Goal: Information Seeking & Learning: Learn about a topic

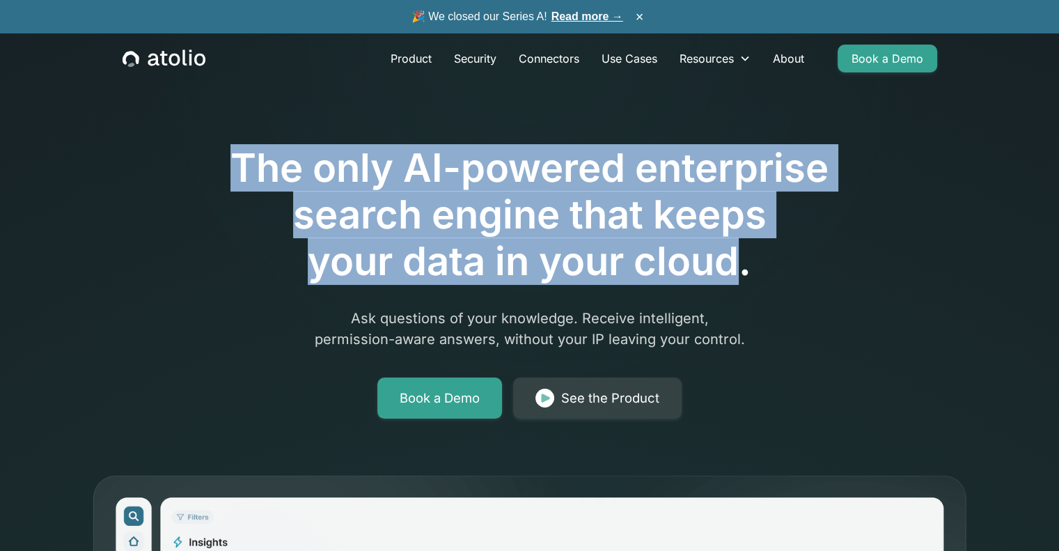
drag, startPoint x: 323, startPoint y: 187, endPoint x: 802, endPoint y: 264, distance: 485.1
click at [801, 264] on h1 "The only AI-powered enterprise search engine that keeps your data in your cloud." at bounding box center [529, 215] width 713 height 141
click at [802, 264] on h1 "The only AI-powered enterprise search engine that keeps your data in your cloud." at bounding box center [529, 215] width 713 height 141
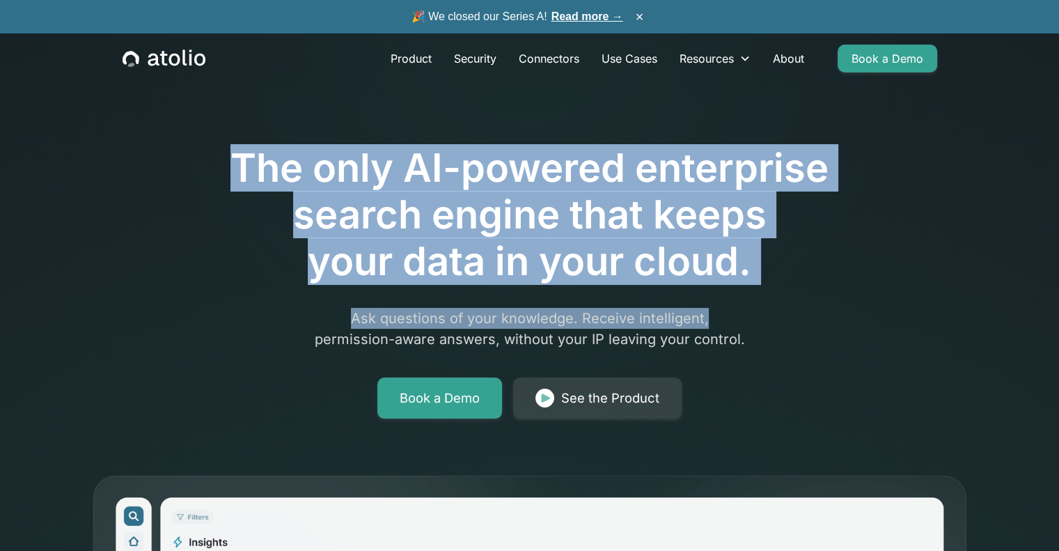
drag, startPoint x: 799, startPoint y: 322, endPoint x: -5, endPoint y: 132, distance: 825.7
click at [0, 132] on html "🎉 We closed our Series A! Read more → × Product Security Connectors Use Cases R…" at bounding box center [529, 275] width 1059 height 551
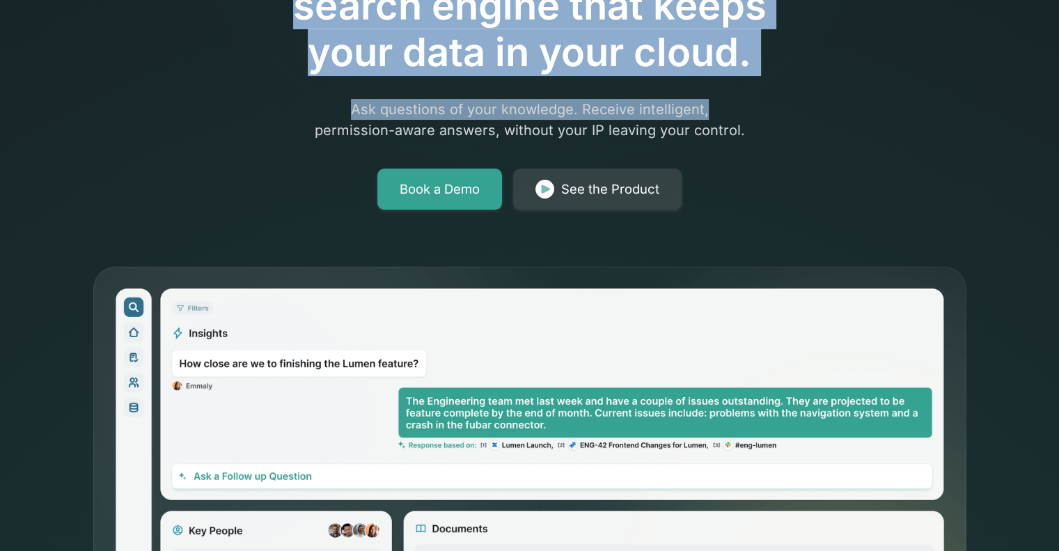
drag, startPoint x: 276, startPoint y: 230, endPoint x: 256, endPoint y: 202, distance: 34.6
click at [276, 230] on div "The only AI-powered enterprise search engine that keeps your data in your cloud…" at bounding box center [529, 301] width 891 height 886
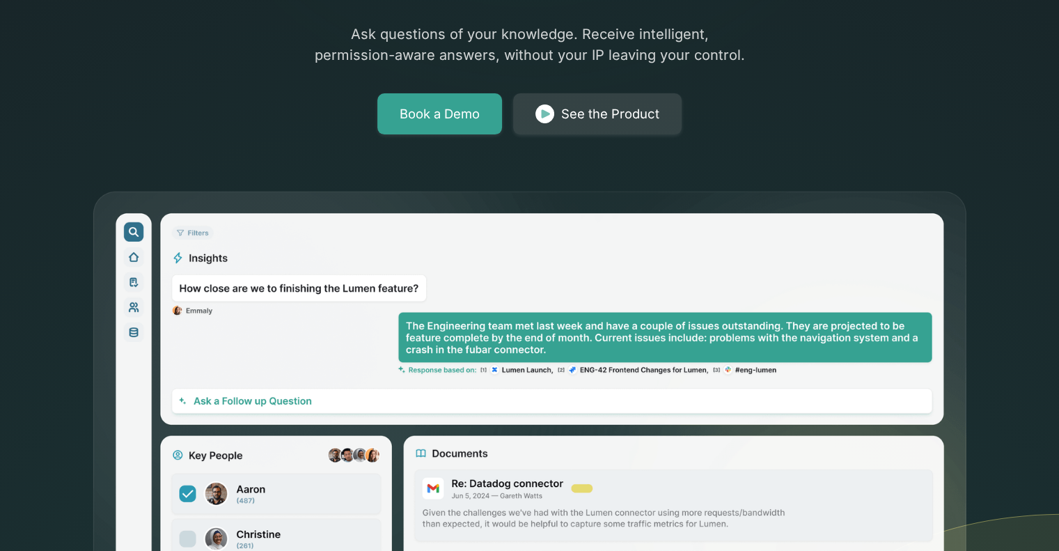
scroll to position [418, 0]
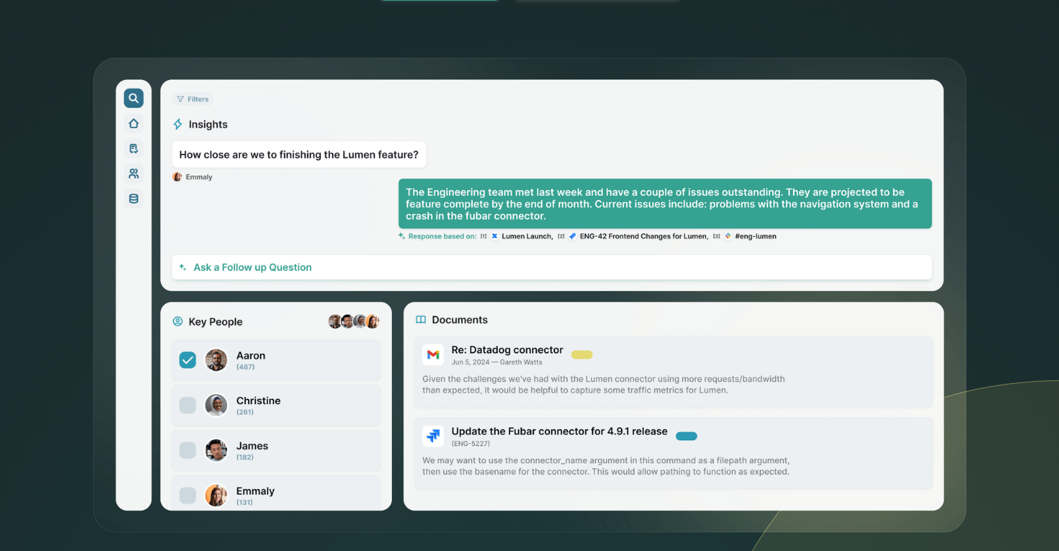
drag, startPoint x: 125, startPoint y: 228, endPoint x: 850, endPoint y: 251, distance: 725.2
click at [718, 250] on div "The only AI-powered enterprise search engine that keeps your data in your cloud…" at bounding box center [529, 58] width 1059 height 953
click at [1031, 205] on icon at bounding box center [868, 263] width 382 height 1015
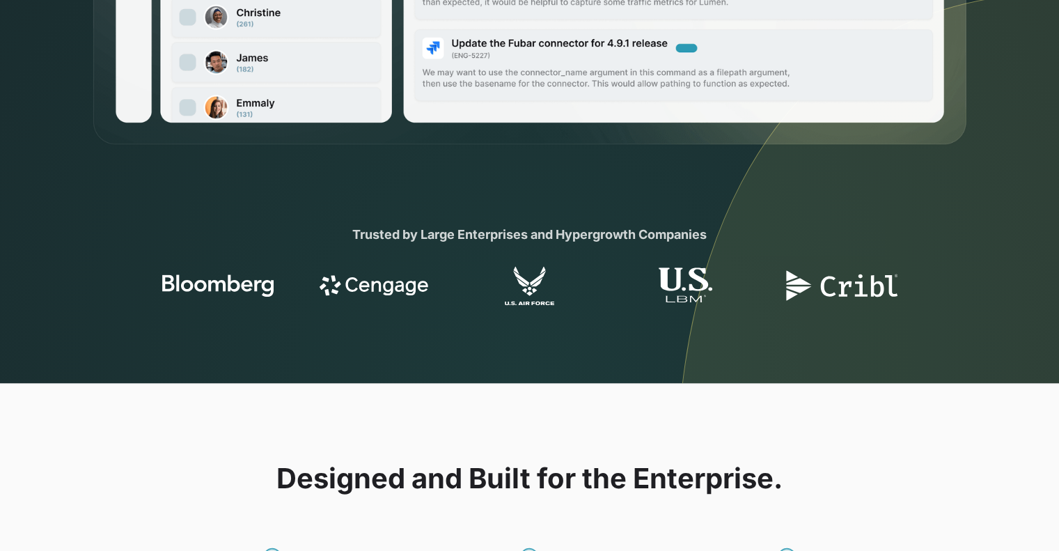
scroll to position [766, 0]
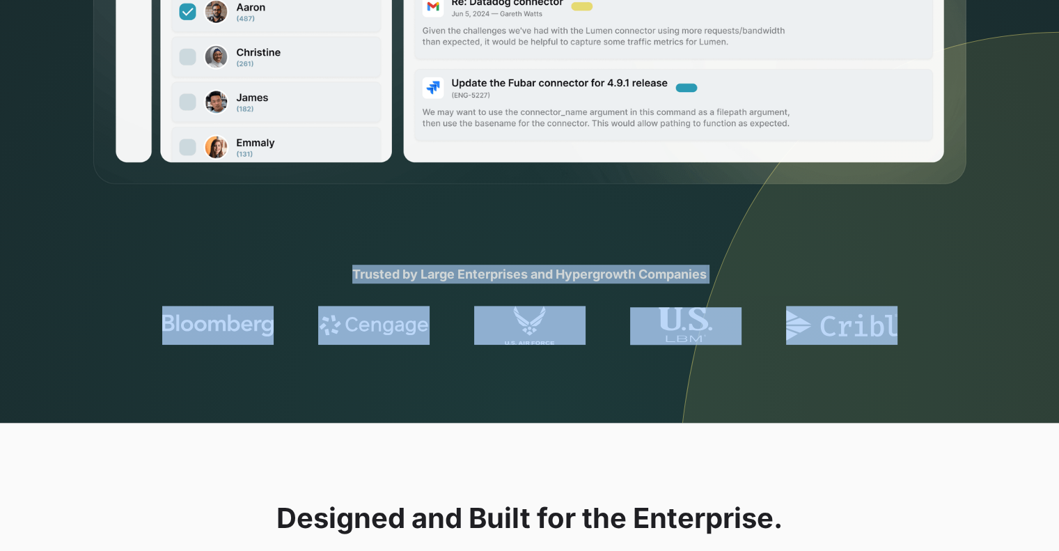
drag, startPoint x: 304, startPoint y: 270, endPoint x: 940, endPoint y: 306, distance: 637.5
click at [940, 306] on section "Trusted by Large Enterprises and Hypergrowth Companies" at bounding box center [529, 305] width 1059 height 236
click at [668, 225] on section "Trusted by Large Enterprises and Hypergrowth Companies" at bounding box center [529, 305] width 1059 height 236
drag, startPoint x: 623, startPoint y: 280, endPoint x: 902, endPoint y: 396, distance: 302.5
click at [902, 396] on section "Trusted by Large Enterprises and Hypergrowth Companies" at bounding box center [529, 305] width 1059 height 236
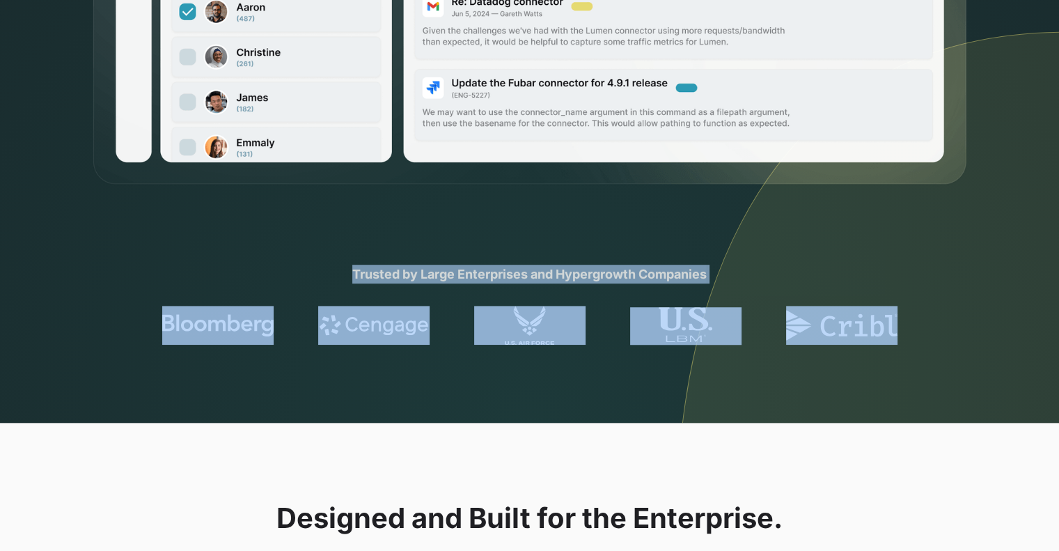
click at [906, 395] on section "Trusted by Large Enterprises and Hypergrowth Companies" at bounding box center [529, 305] width 1059 height 236
click at [668, 189] on section "Trusted by Large Enterprises and Hypergrowth Companies" at bounding box center [529, 305] width 1059 height 236
click at [983, 292] on section "Trusted by Large Enterprises and Hypergrowth Companies" at bounding box center [529, 305] width 1059 height 236
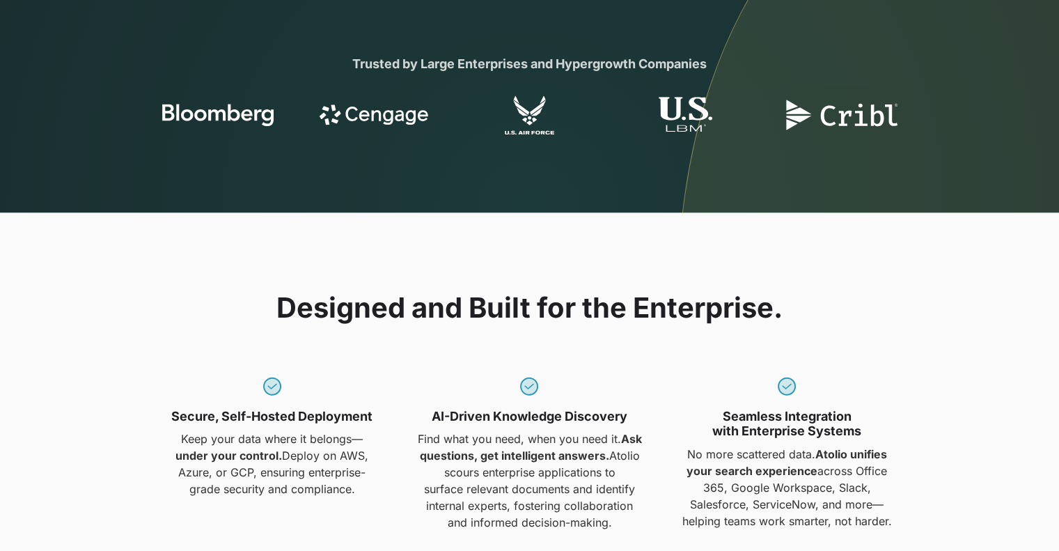
scroll to position [1114, 0]
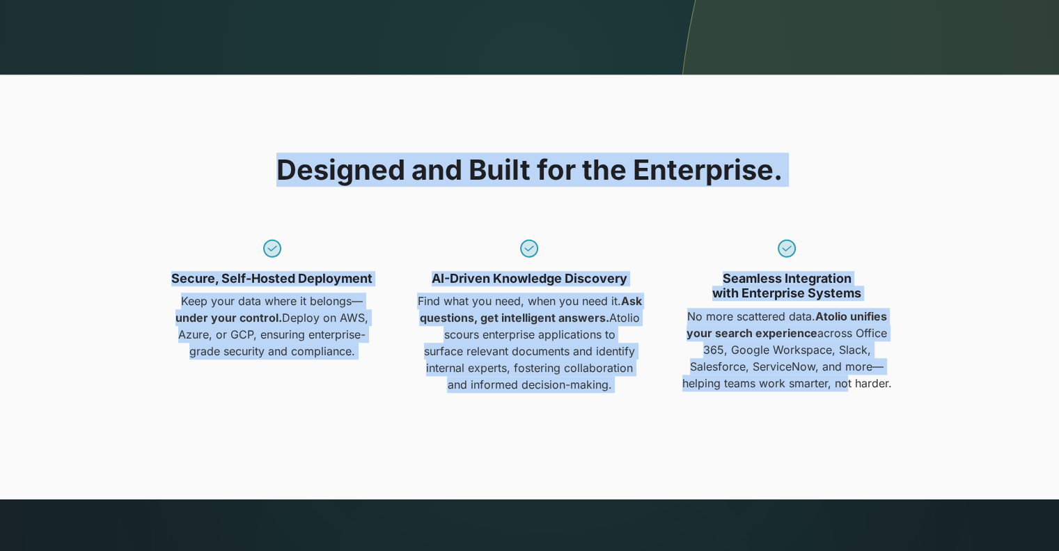
drag, startPoint x: 376, startPoint y: 169, endPoint x: 850, endPoint y: 395, distance: 525.1
click at [850, 395] on div "Designed and Built for the Enterprise. Secure, Self-Hosted Deployment Keep your…" at bounding box center [529, 287] width 891 height 268
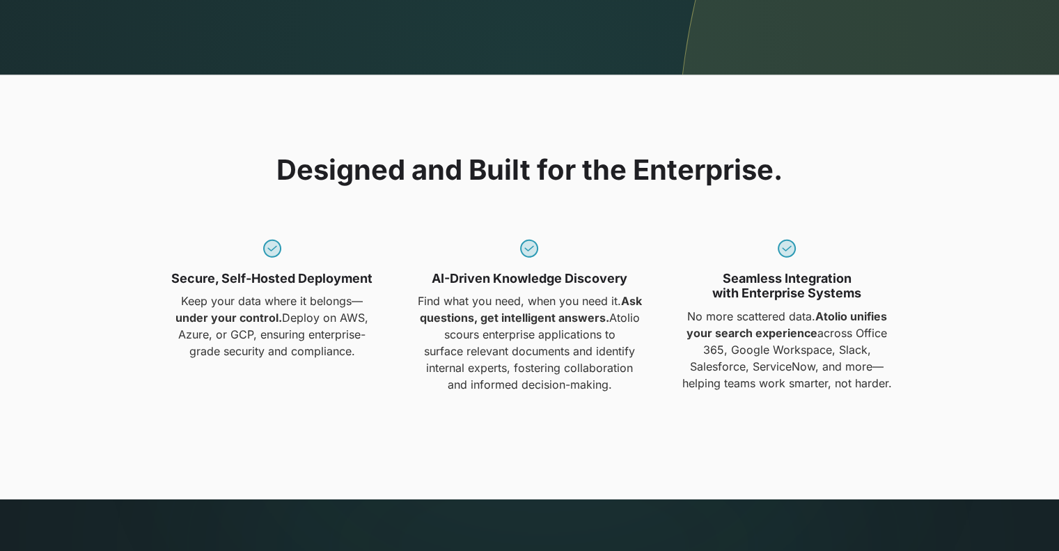
scroll to position [1462, 0]
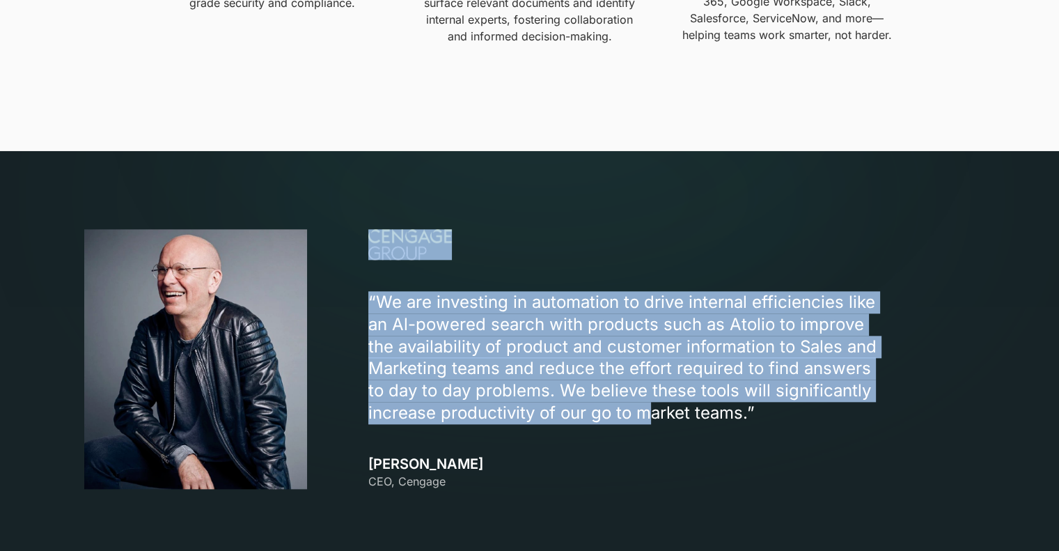
drag, startPoint x: 359, startPoint y: 198, endPoint x: 655, endPoint y: 499, distance: 422.0
click at [655, 499] on section "“We are investing in automation to drive internal efficiencies like an Al-power…" at bounding box center [529, 359] width 1059 height 416
click at [639, 445] on div "“We are investing in automation to drive internal efficiencies like an Al-power…" at bounding box center [671, 359] width 606 height 260
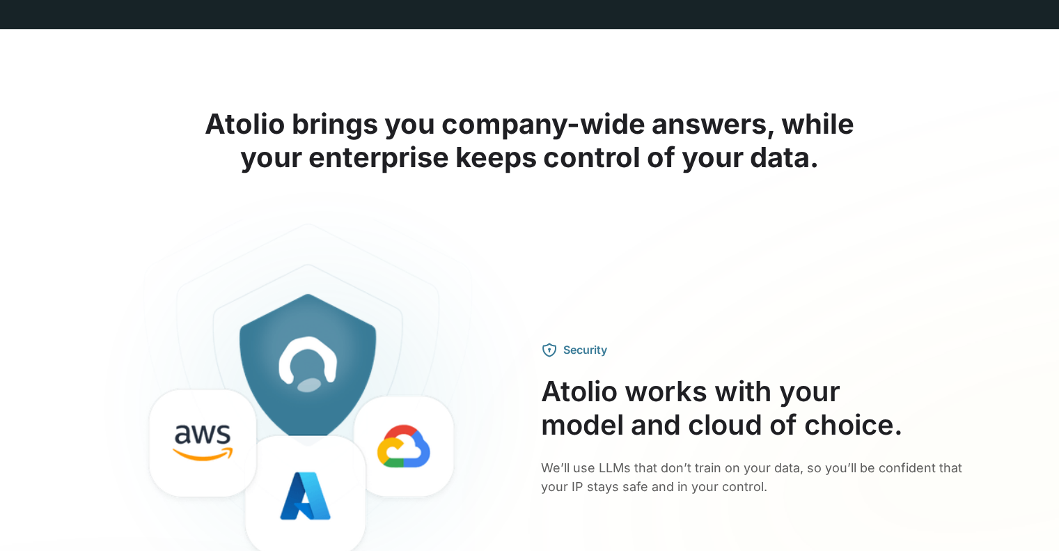
scroll to position [2089, 0]
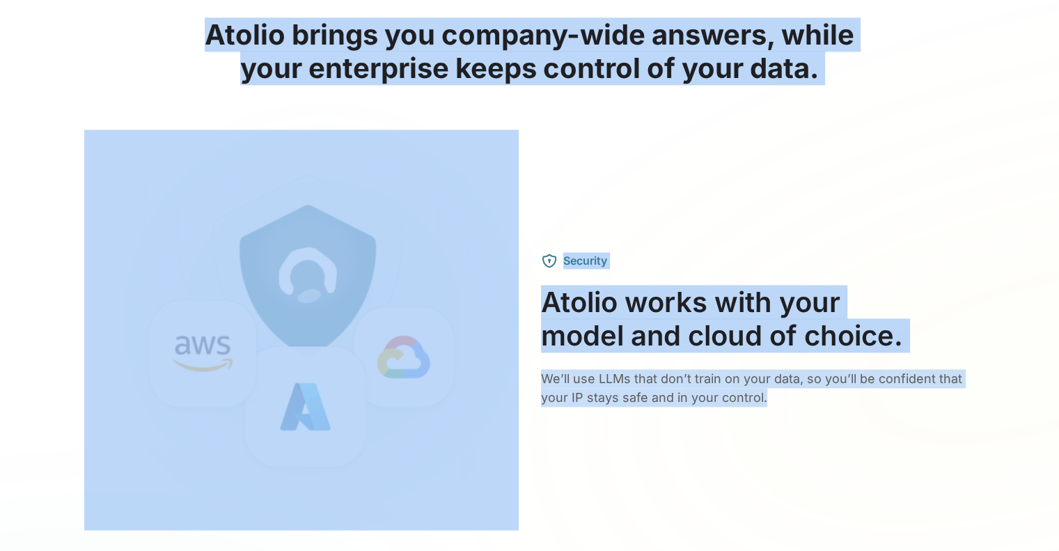
drag, startPoint x: 183, startPoint y: 23, endPoint x: 836, endPoint y: 422, distance: 765.4
click at [836, 422] on div "Security Atolio works with your model and cloud of choice. We’ll use LLMs that …" at bounding box center [529, 330] width 891 height 400
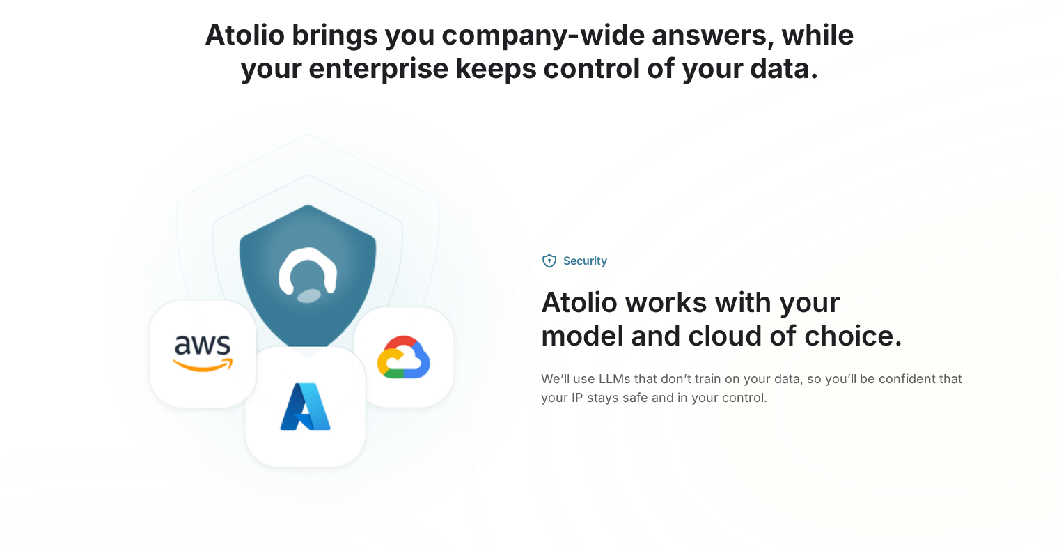
scroll to position [2437, 0]
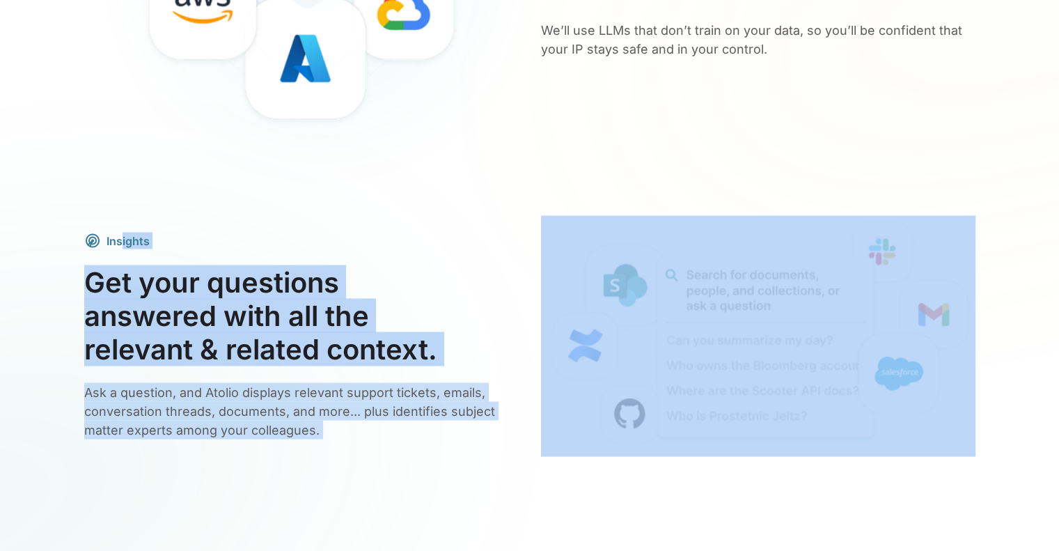
drag, startPoint x: 368, startPoint y: 351, endPoint x: 602, endPoint y: 445, distance: 252.1
click at [601, 445] on div "Insights Get your questions answered with all the relevant & related context. A…" at bounding box center [529, 336] width 891 height 242
click at [379, 470] on div "Insights Get your questions answered with all the relevant & related context. A…" at bounding box center [529, 369] width 891 height 308
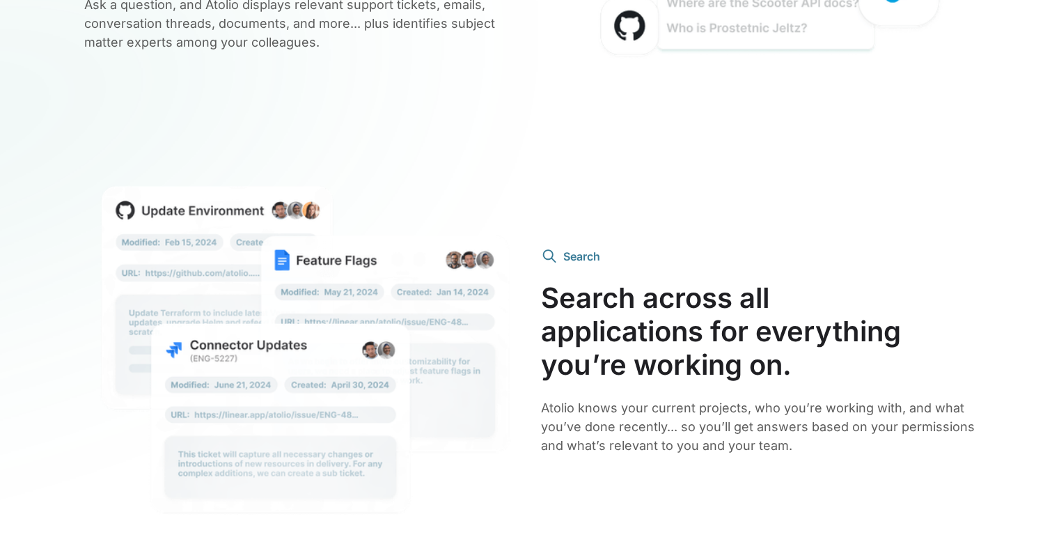
scroll to position [2855, 0]
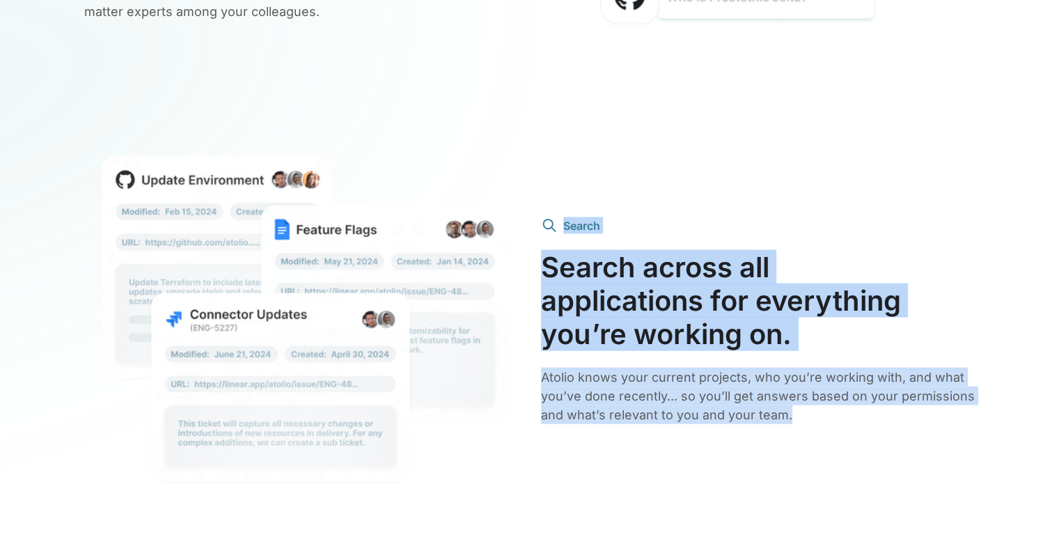
drag, startPoint x: 799, startPoint y: 439, endPoint x: 111, endPoint y: 140, distance: 750.3
click at [116, 158] on div "Search Search across all applications for everything you’re working on. Atolio …" at bounding box center [529, 321] width 891 height 364
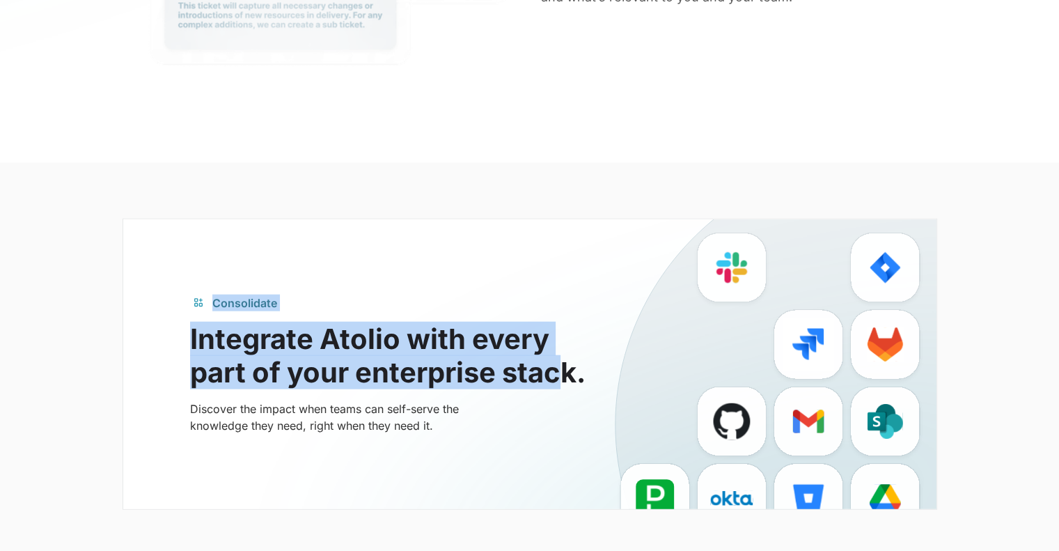
drag, startPoint x: 367, startPoint y: 295, endPoint x: 593, endPoint y: 366, distance: 237.4
click at [590, 366] on section "Consolidate Integrate Atolio with every part of your enterprise stack. Discover…" at bounding box center [529, 375] width 1059 height 424
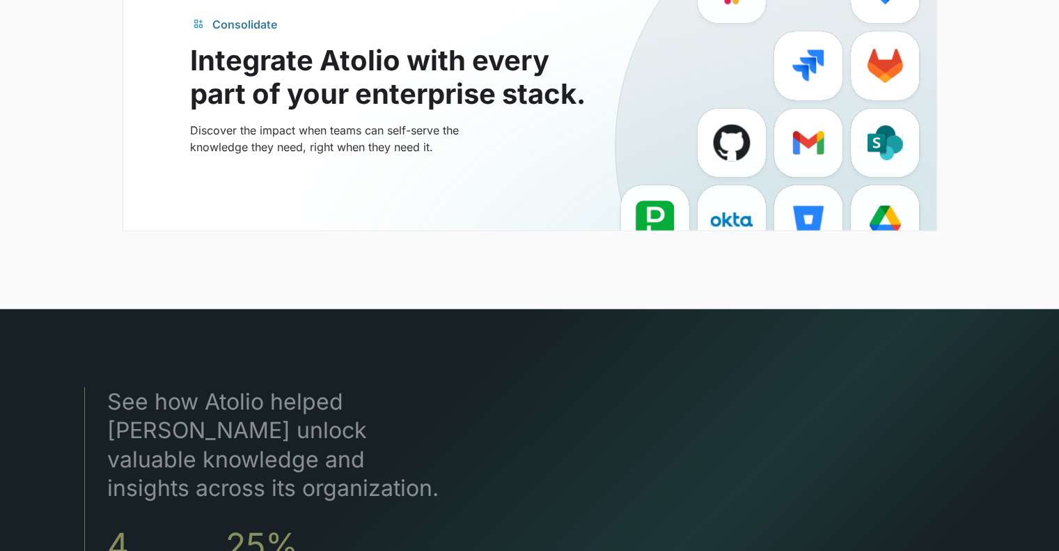
click at [351, 399] on h3 "See how Atolio helped Cribl unlock valuable knowledge and insights across its o…" at bounding box center [304, 445] width 395 height 116
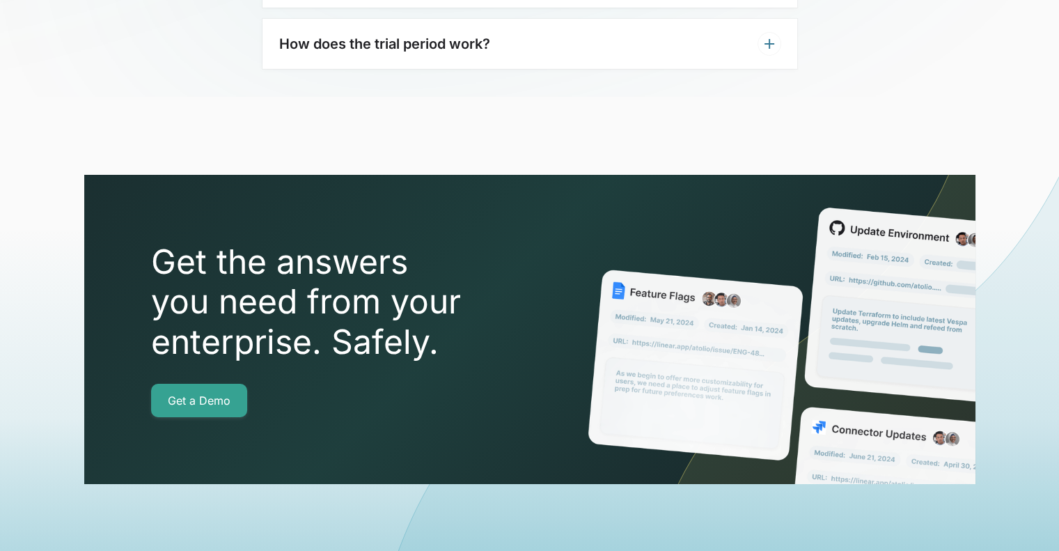
scroll to position [4987, 0]
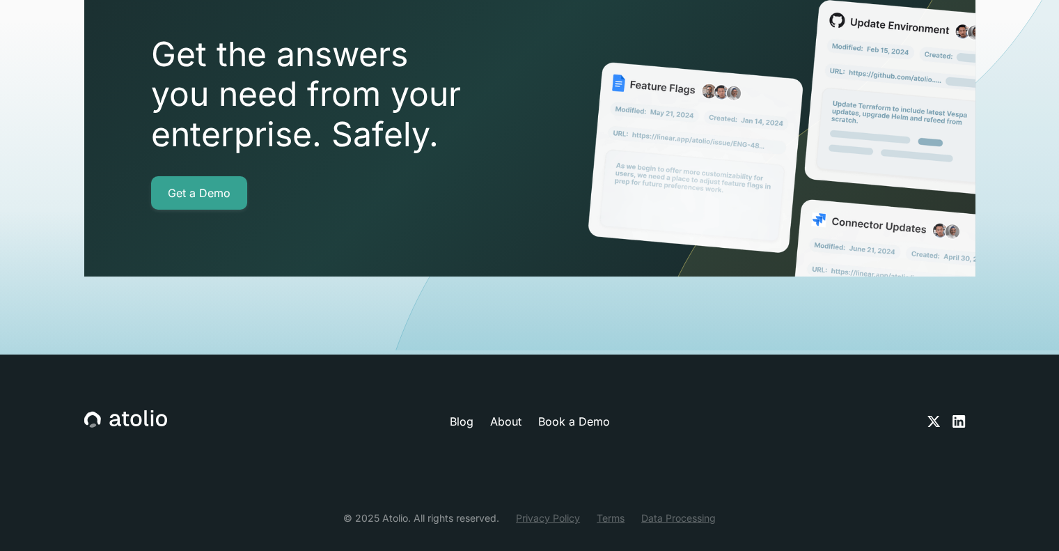
click at [1019, 440] on div "Blog About Book a Demo © 2025 Atolio. All rights reserved. Privacy Policy Terms…" at bounding box center [529, 467] width 1059 height 226
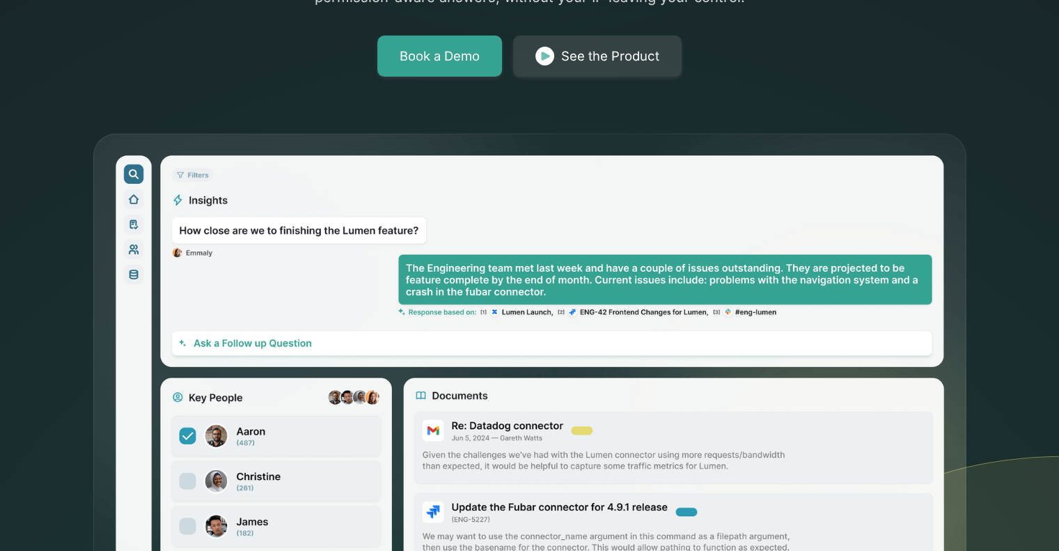
scroll to position [0, 0]
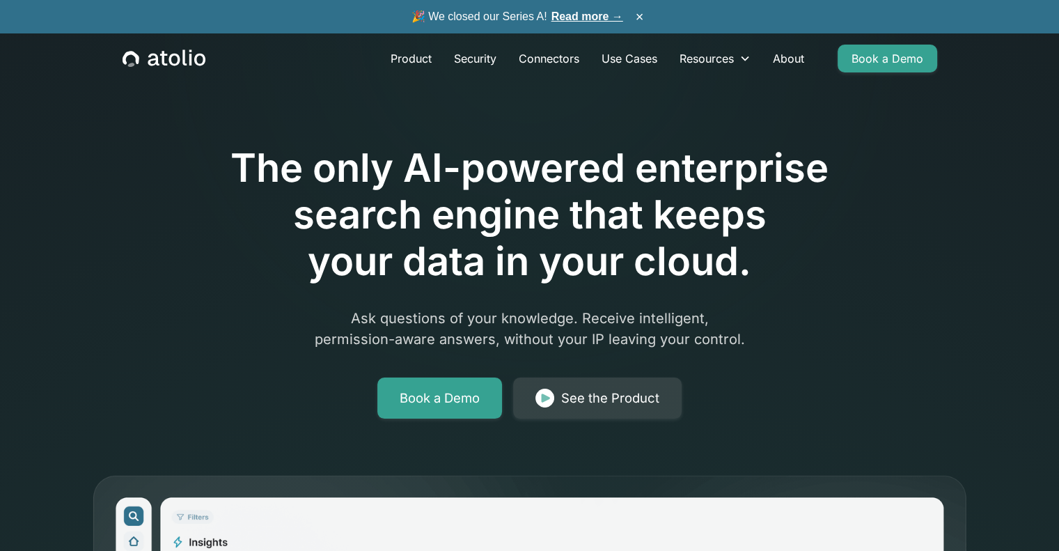
click at [609, 20] on link "Read more →" at bounding box center [587, 16] width 72 height 12
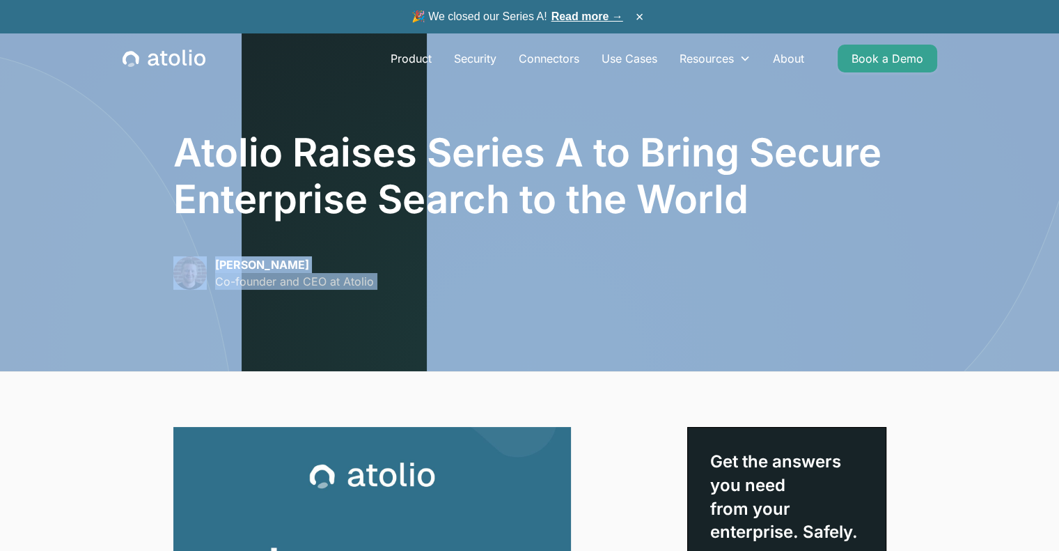
drag, startPoint x: 588, startPoint y: 185, endPoint x: 24, endPoint y: 182, distance: 563.3
click at [24, 182] on section "Atolio Raises Series A to Bring Secure Enterprise Search to the World [PERSON_N…" at bounding box center [529, 185] width 1059 height 371
click at [138, 172] on img at bounding box center [121, 141] width 242 height 460
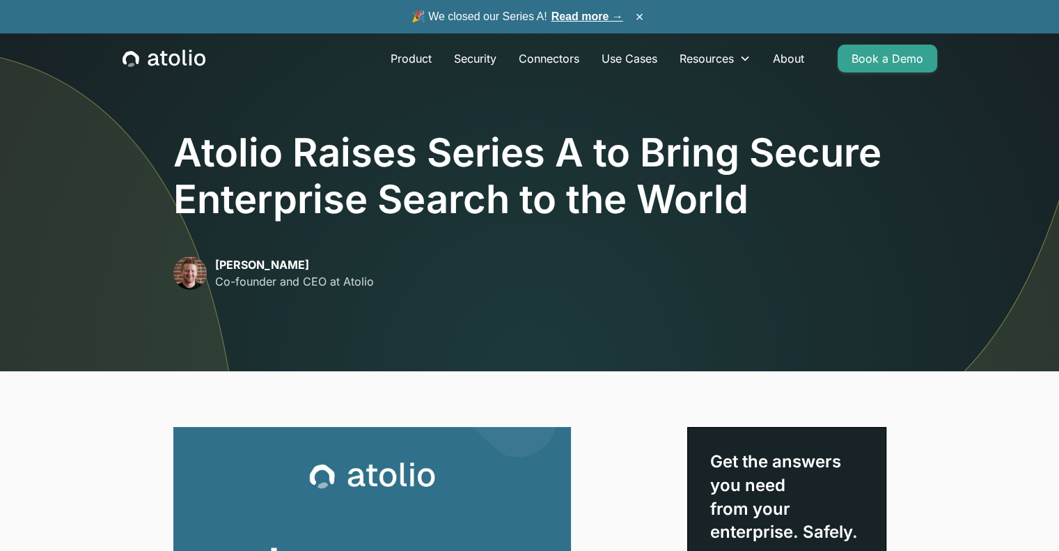
click at [203, 159] on h1 "Atolio Raises Series A to Bring Secure Enterprise Search to the World" at bounding box center [529, 176] width 713 height 93
click at [197, 147] on h1 "Atolio Raises Series A to Bring Secure Enterprise Search to the World" at bounding box center [529, 176] width 713 height 93
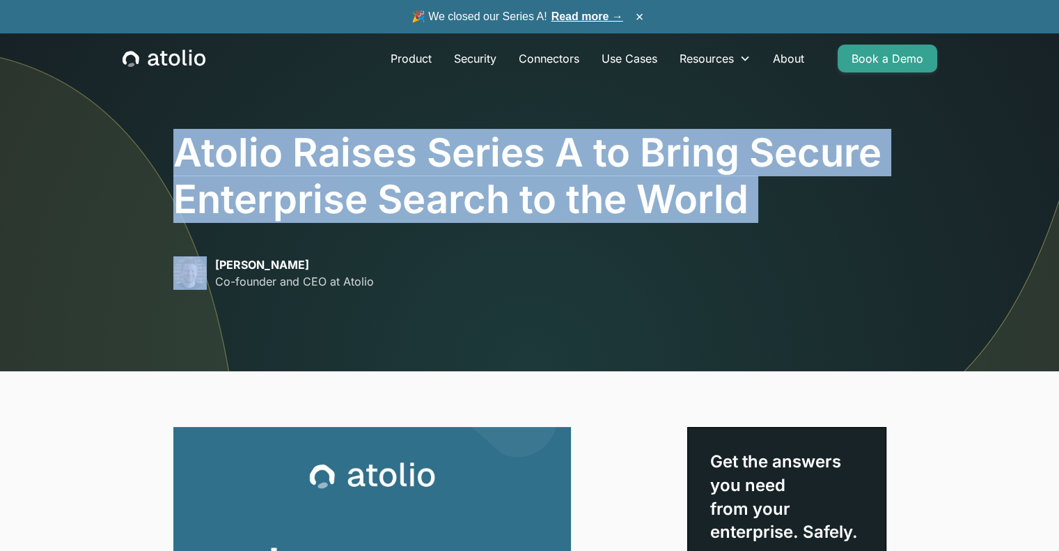
drag, startPoint x: 197, startPoint y: 147, endPoint x: 629, endPoint y: 152, distance: 431.7
click at [626, 152] on h1 "Atolio Raises Series A to Bring Secure Enterprise Search to the World" at bounding box center [529, 176] width 713 height 93
click at [629, 152] on h1 "Atolio Raises Series A to Bring Secure Enterprise Search to the World" at bounding box center [529, 176] width 713 height 93
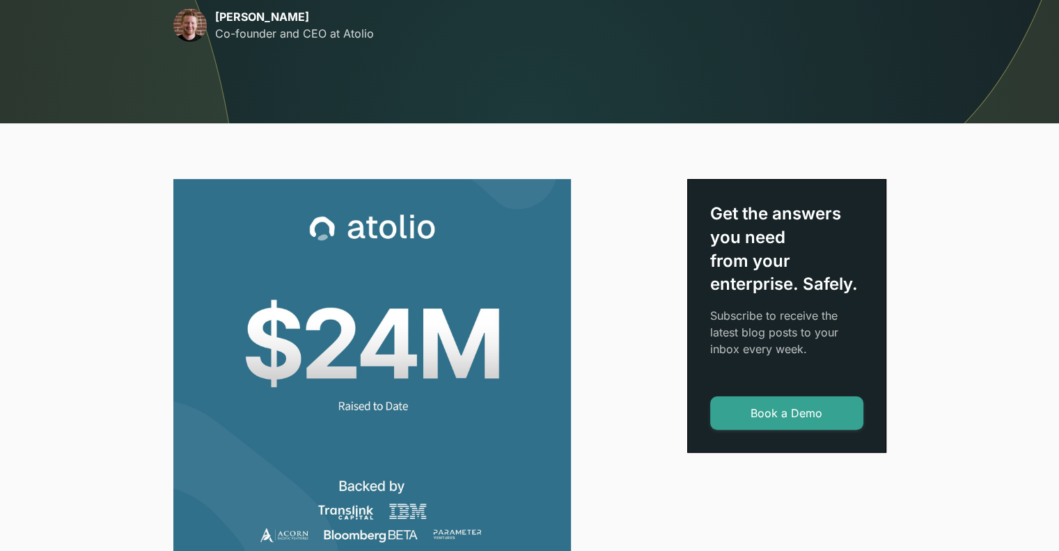
scroll to position [348, 0]
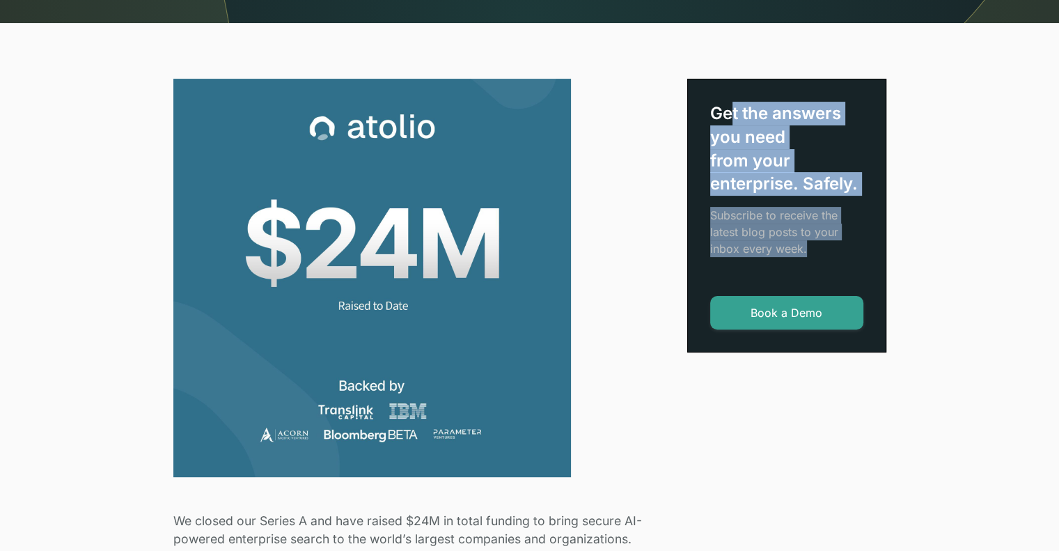
drag, startPoint x: 805, startPoint y: 242, endPoint x: 726, endPoint y: 107, distance: 156.3
click at [727, 108] on div "Get the answers you need from your enterprise. Safely. Subscribe to receive the…" at bounding box center [786, 185] width 153 height 166
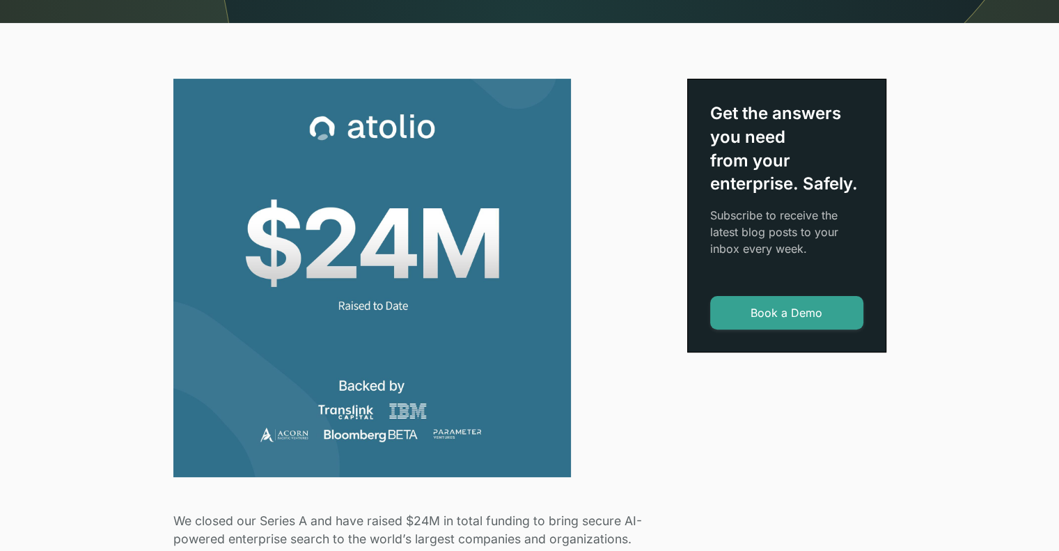
click at [726, 109] on div "Get the answers you need from your enterprise. Safely." at bounding box center [786, 148] width 153 height 93
